Goal: Information Seeking & Learning: Learn about a topic

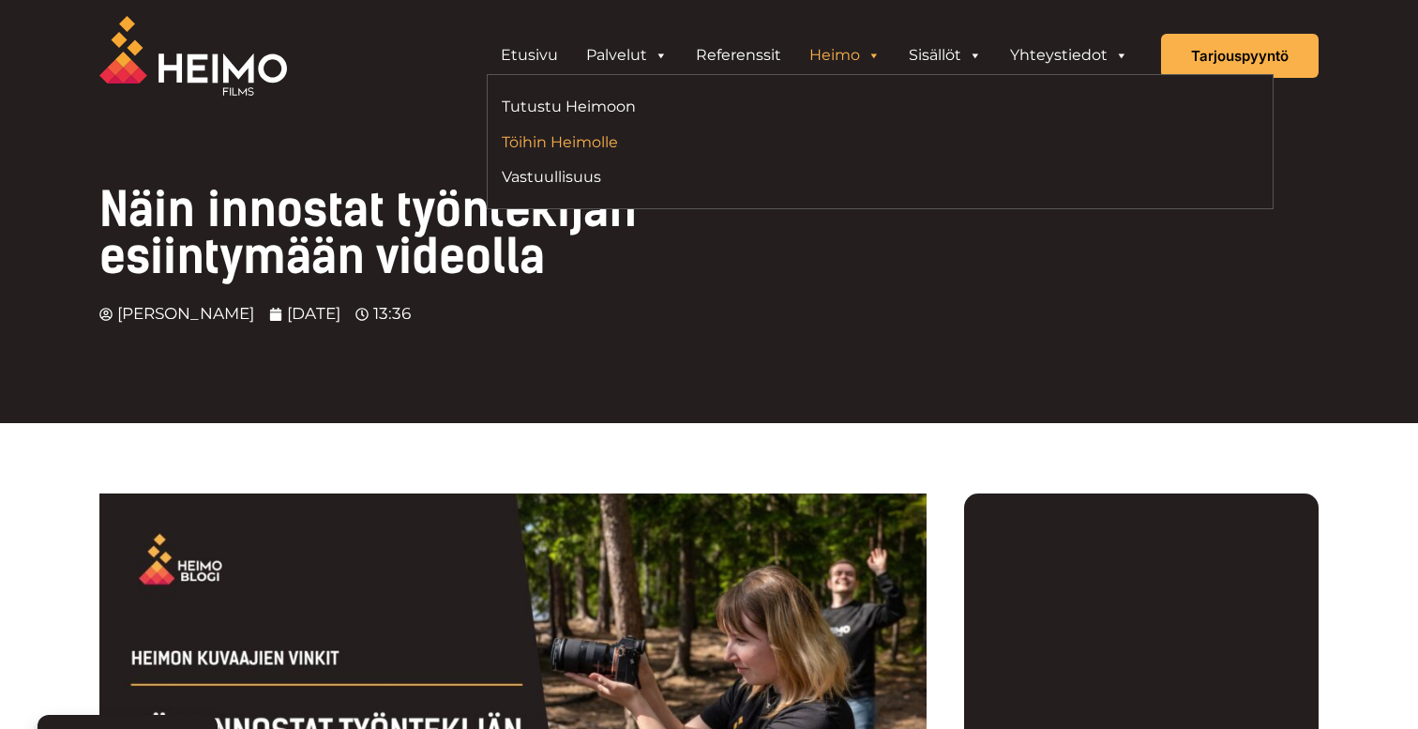
click at [856, 141] on link "Töihin Heimolle" at bounding box center [684, 141] width 364 height 25
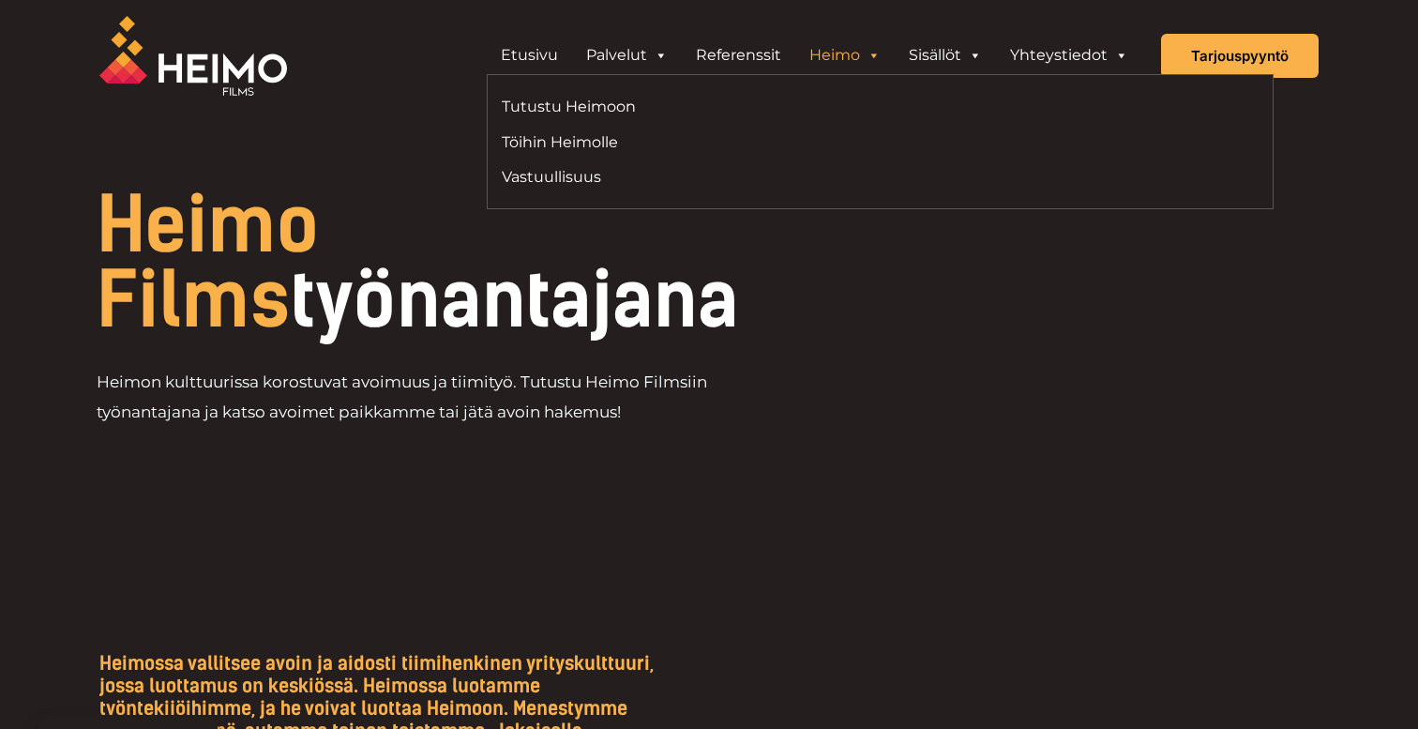
click at [880, 54] on span "Header Widget 1" at bounding box center [872, 56] width 15 height 38
click at [869, 58] on span "Header Widget 1" at bounding box center [872, 56] width 15 height 38
click at [589, 188] on link "Vastuullisuus" at bounding box center [684, 176] width 364 height 25
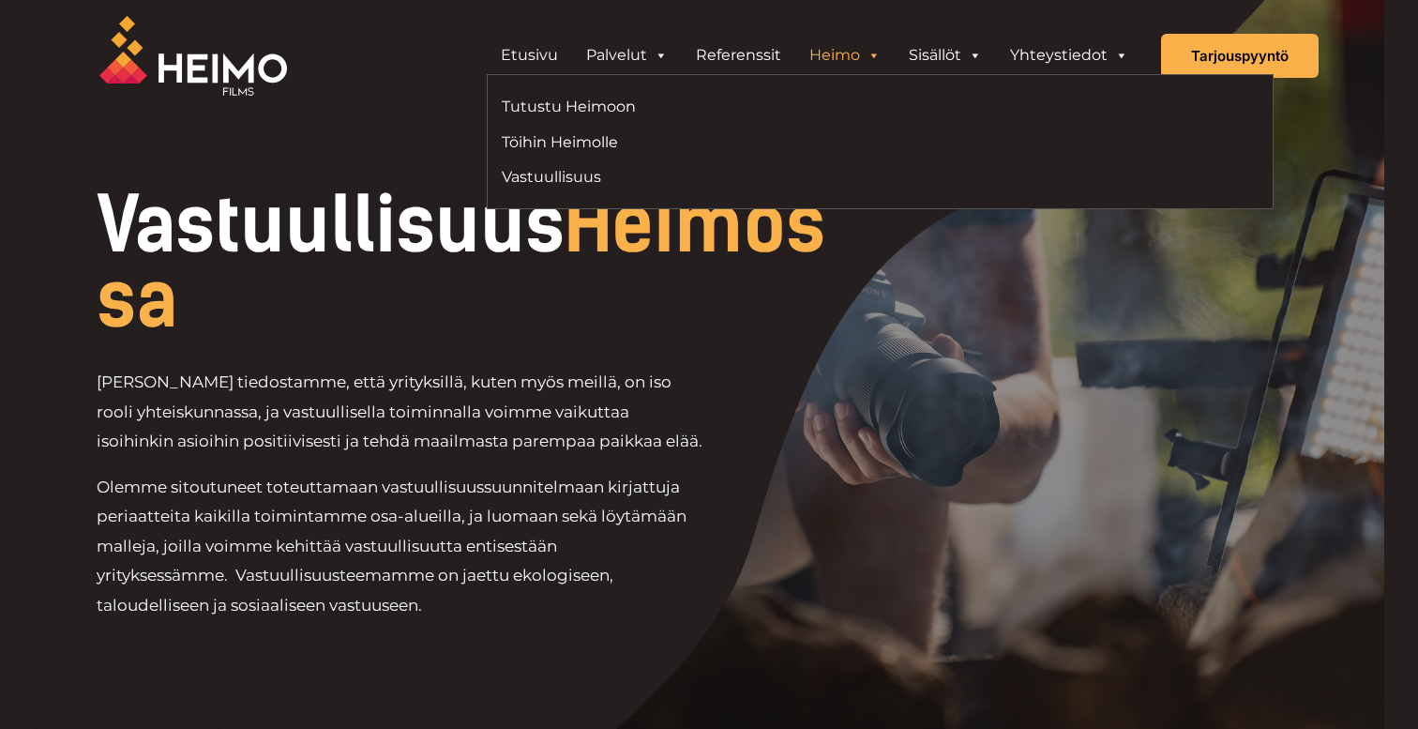
click at [845, 55] on link "Heimo" at bounding box center [844, 56] width 99 height 38
